Goal: Use online tool/utility

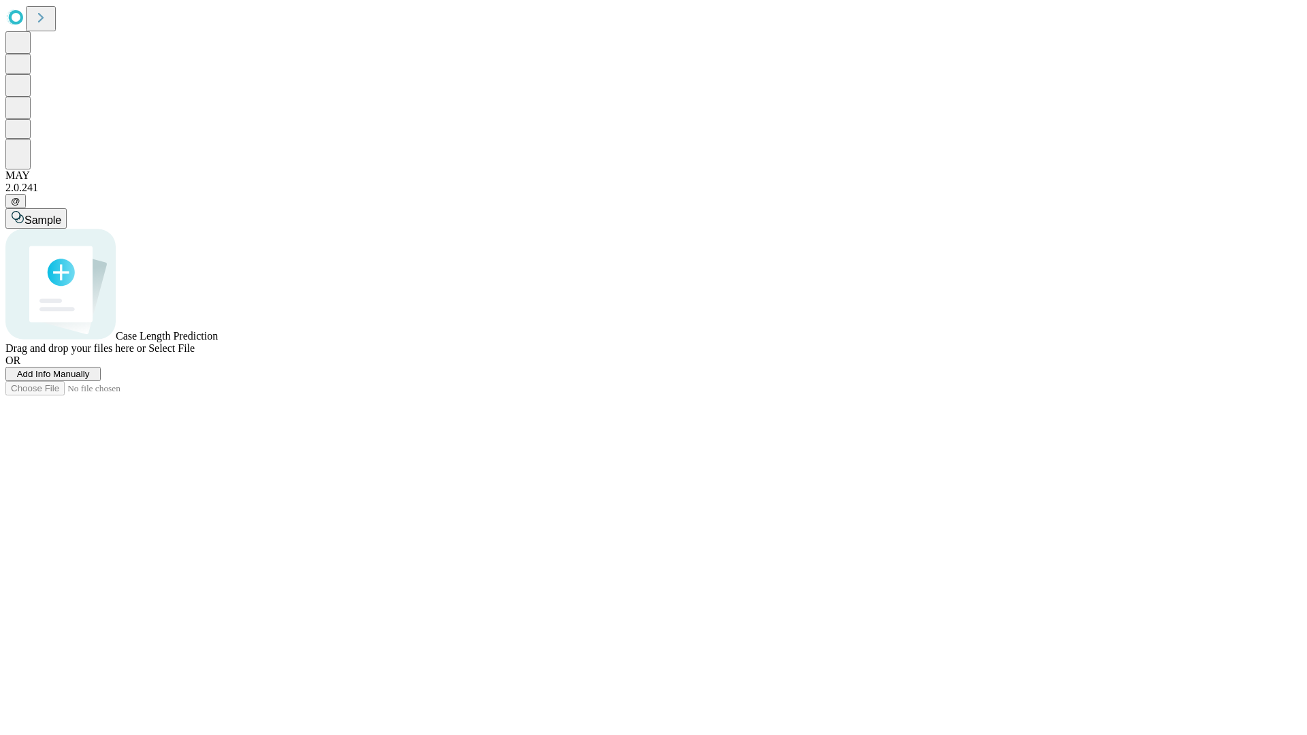
click at [195, 354] on span "Select File" at bounding box center [171, 348] width 46 height 12
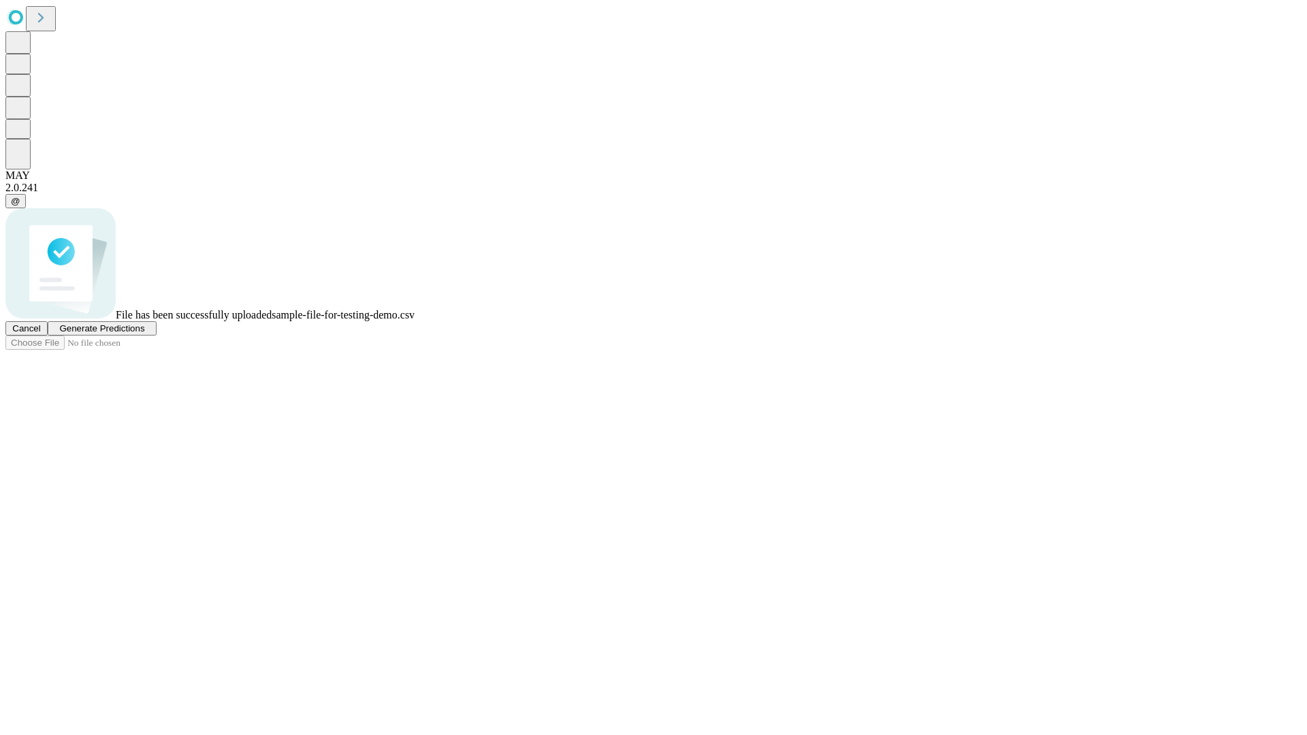
click at [144, 334] on span "Generate Predictions" at bounding box center [101, 328] width 85 height 10
